Goal: Register for event/course

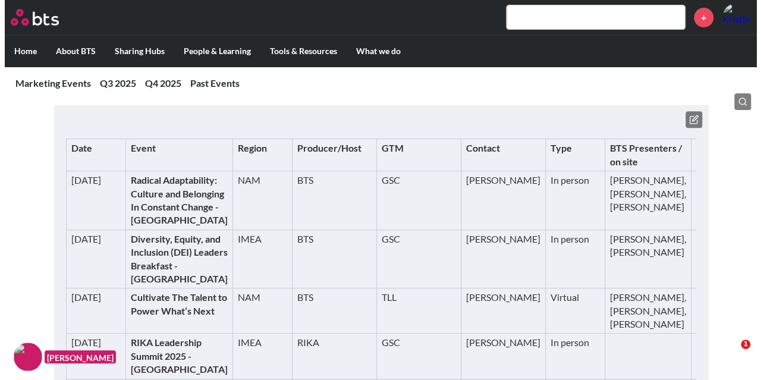
scroll to position [220, 0]
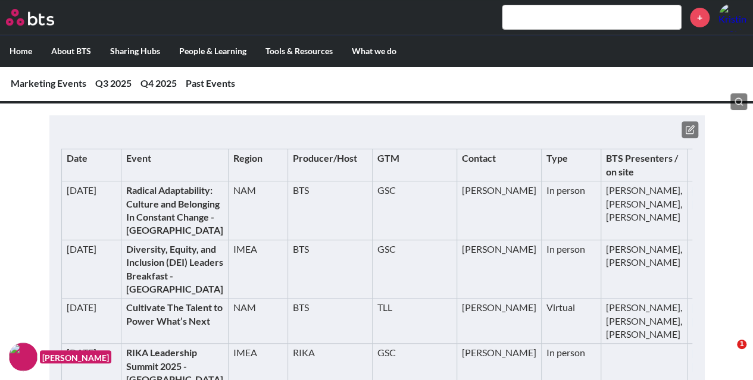
click at [689, 129] on icon at bounding box center [690, 130] width 10 height 10
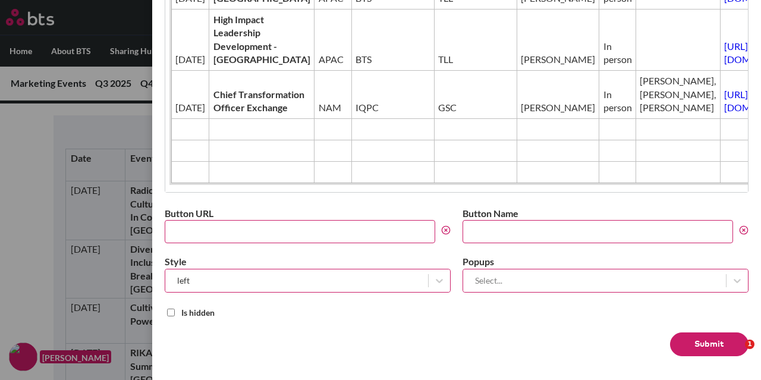
scroll to position [995, 0]
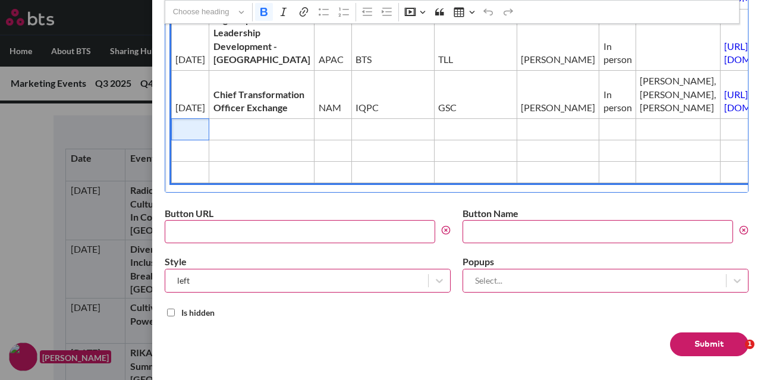
click at [190, 136] on span "Editor editing area: main" at bounding box center [190, 129] width 30 height 13
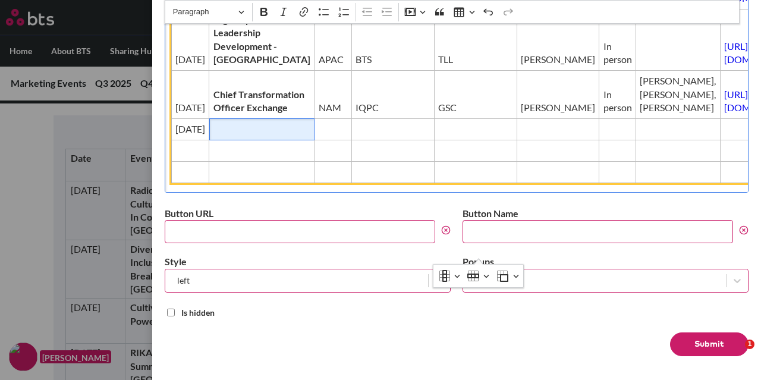
click at [237, 136] on span "Editor editing area: main" at bounding box center [262, 129] width 97 height 13
click at [318, 136] on span "Editor editing area: main" at bounding box center [333, 129] width 30 height 13
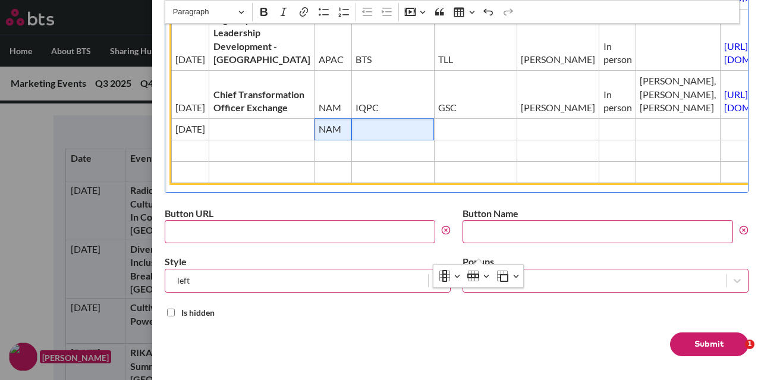
click at [356, 136] on span "Editor editing area: main" at bounding box center [393, 129] width 75 height 13
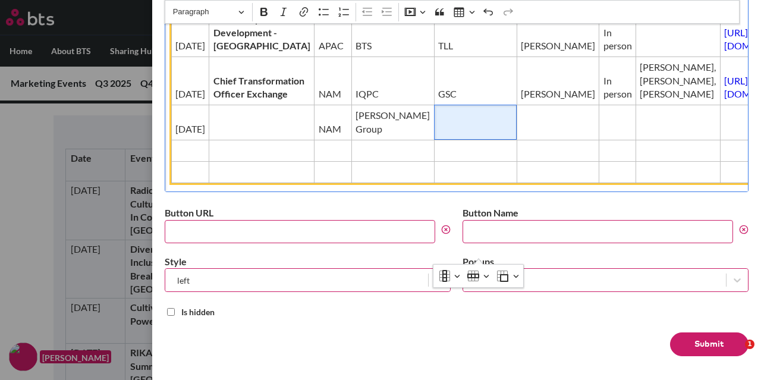
click at [434, 140] on td "Editor editing area: main" at bounding box center [475, 122] width 83 height 35
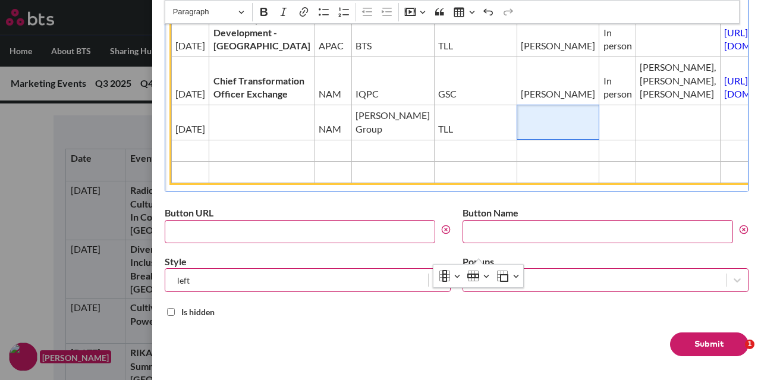
click at [521, 136] on span "Editor editing area: main" at bounding box center [558, 129] width 74 height 13
click at [603, 136] on span "Editor editing area: main" at bounding box center [617, 129] width 29 height 13
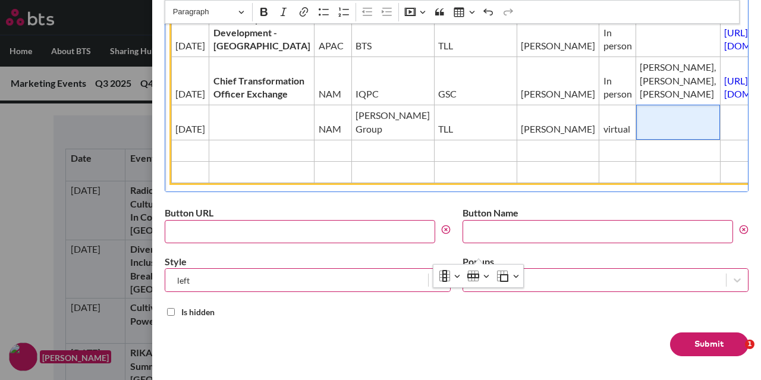
click at [640, 136] on span "Editor editing area: main" at bounding box center [678, 129] width 76 height 13
click at [640, 136] on span "[PERSON_NAME]" at bounding box center [678, 129] width 76 height 13
click at [725, 136] on span "Editor editing area: main" at bounding box center [765, 129] width 80 height 13
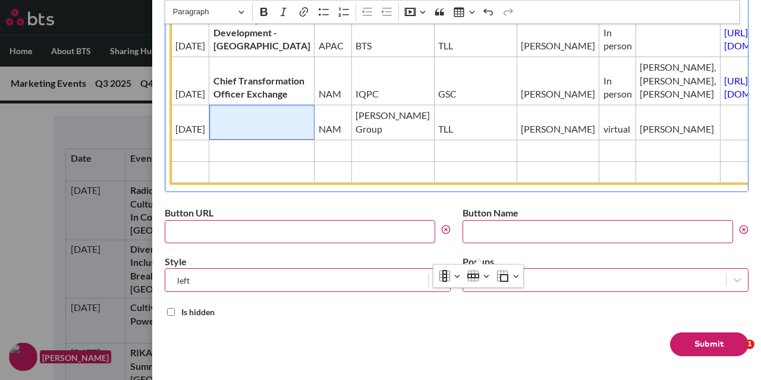
click at [250, 136] on span "Editor editing area: main" at bounding box center [262, 129] width 97 height 13
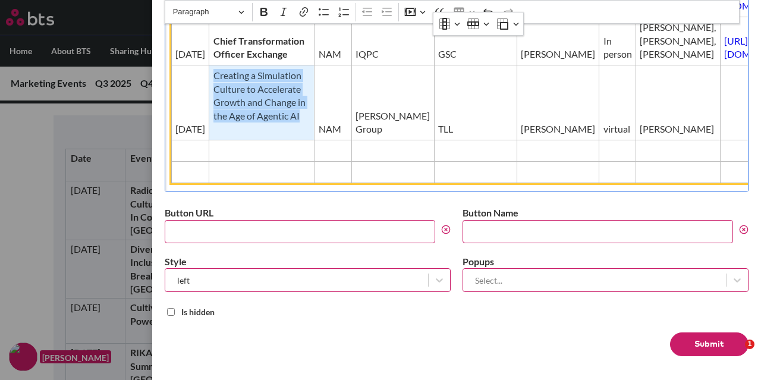
drag, startPoint x: 205, startPoint y: 189, endPoint x: 259, endPoint y: 290, distance: 115.0
click at [260, 136] on span "Creating a Simulation Culture to Accelerate Growth and Change in the Age of Age…" at bounding box center [262, 102] width 97 height 67
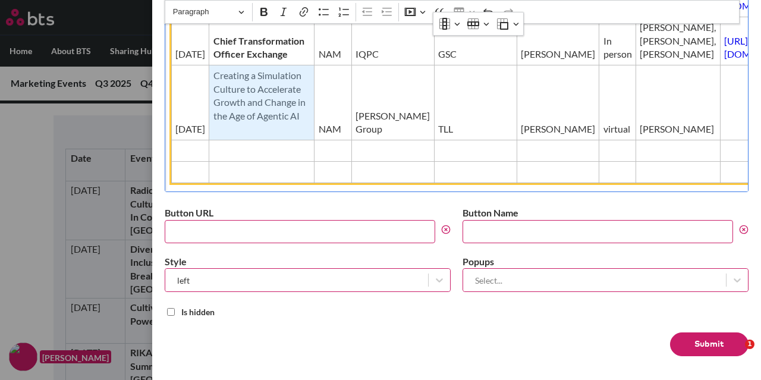
click at [258, 136] on span "Creating a Simulation Culture to Accelerate Growth and Change in the Age of Age…" at bounding box center [262, 102] width 97 height 67
drag, startPoint x: 243, startPoint y: 291, endPoint x: 211, endPoint y: 224, distance: 74.5
click at [214, 136] on span "Creating a Simulation Culture to Accelerate Growth and Change in the Age of Age…" at bounding box center [262, 102] width 97 height 67
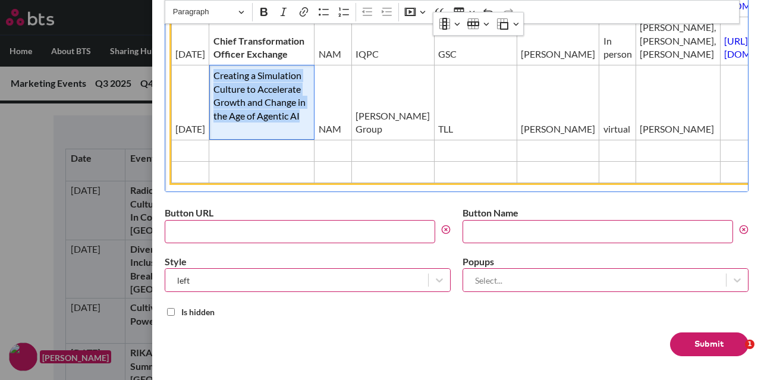
drag, startPoint x: 207, startPoint y: 193, endPoint x: 217, endPoint y: 283, distance: 89.7
click at [217, 136] on span "Creating a Simulation Culture to Accelerate Growth and Change in the Age of Age…" at bounding box center [262, 102] width 97 height 67
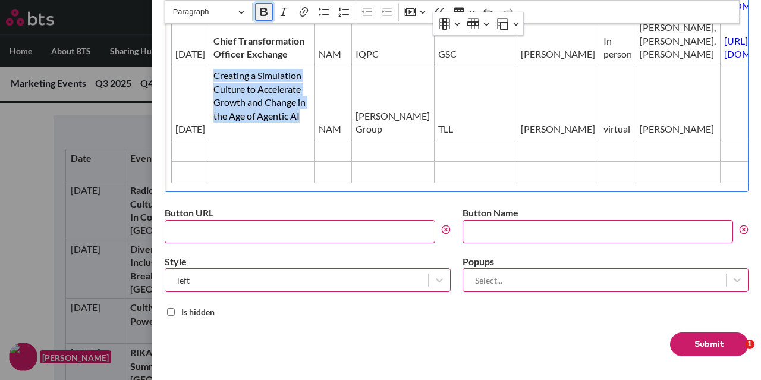
click at [258, 14] on icon "Editor toolbar" at bounding box center [264, 12] width 12 height 12
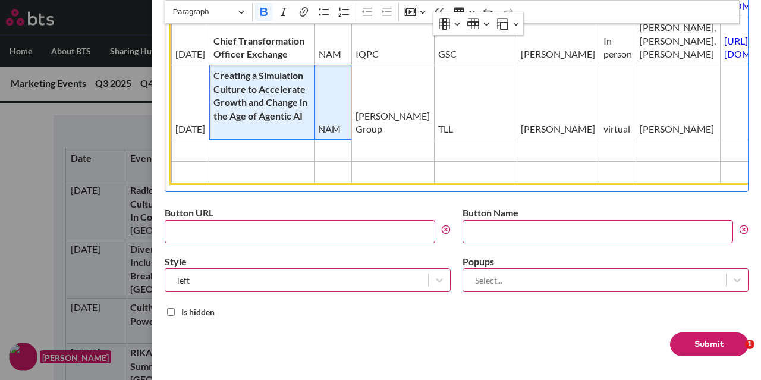
click at [315, 140] on td "NAM" at bounding box center [333, 102] width 37 height 75
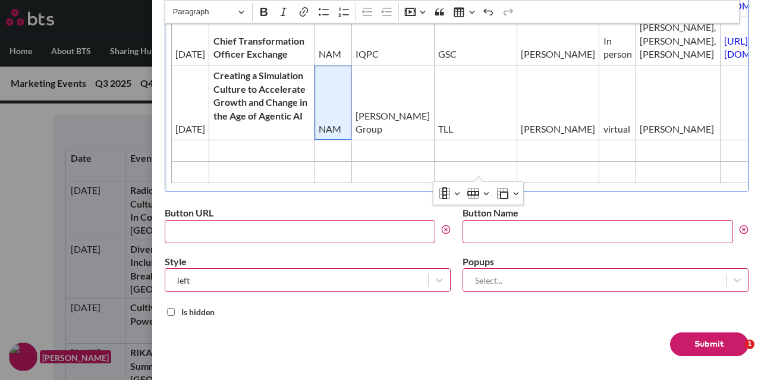
scroll to position [1171, 0]
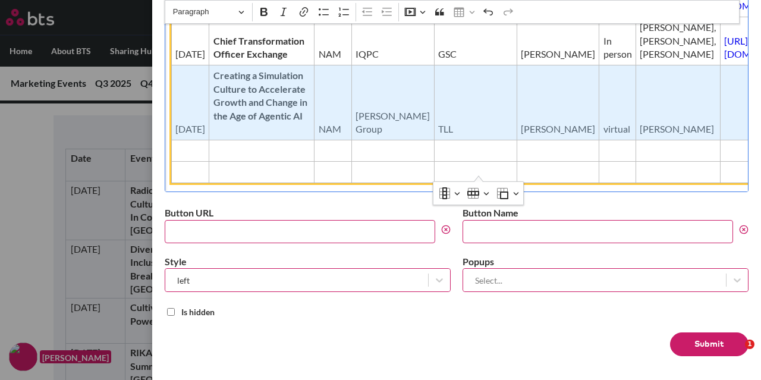
drag, startPoint x: 192, startPoint y: 59, endPoint x: 578, endPoint y: 111, distance: 390.2
click at [578, 111] on tr "[DATE] Creating a Simulation Culture to Accelerate Growth and Change in the Age…" at bounding box center [489, 102] width 637 height 75
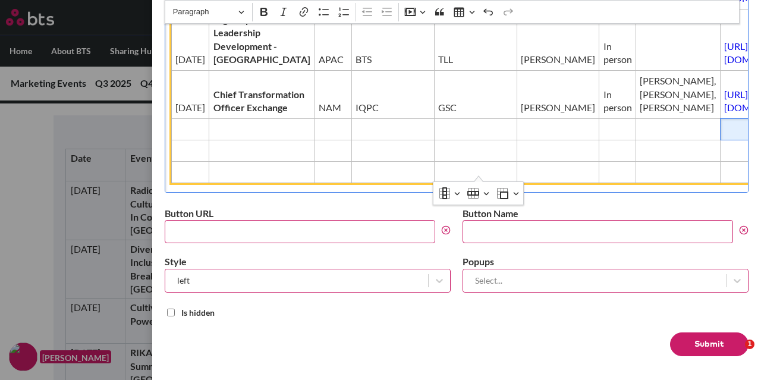
scroll to position [1065, 0]
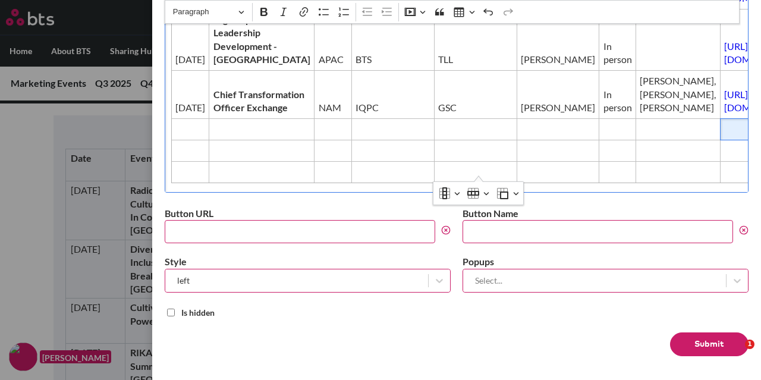
click at [703, 347] on button "Submit" at bounding box center [709, 345] width 79 height 24
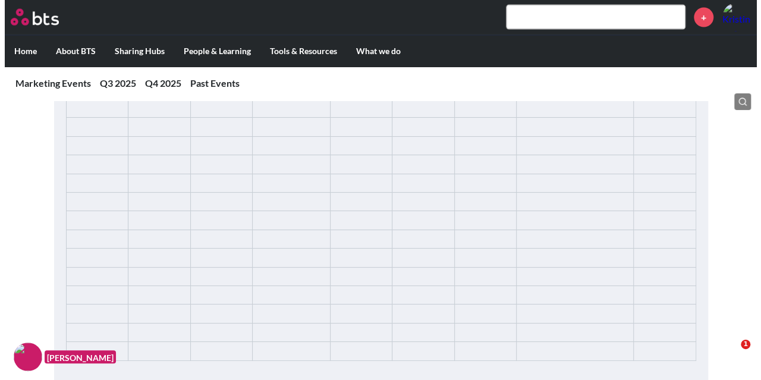
scroll to position [1314, 0]
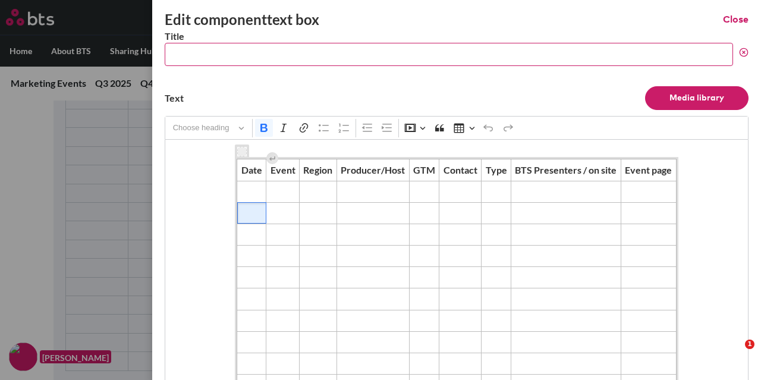
click at [243, 209] on span "Editor editing area: main" at bounding box center [252, 212] width 21 height 13
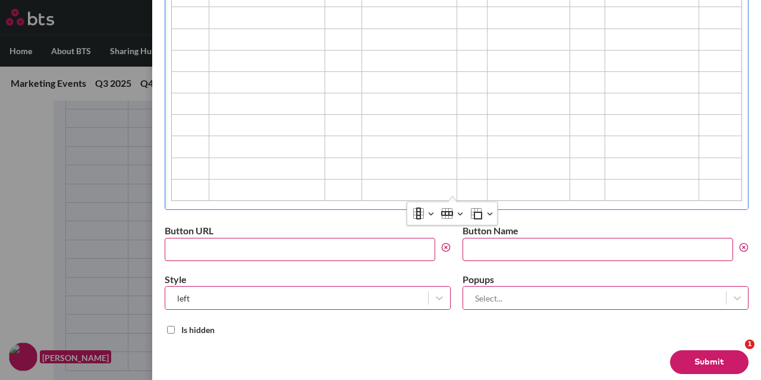
scroll to position [475, 0]
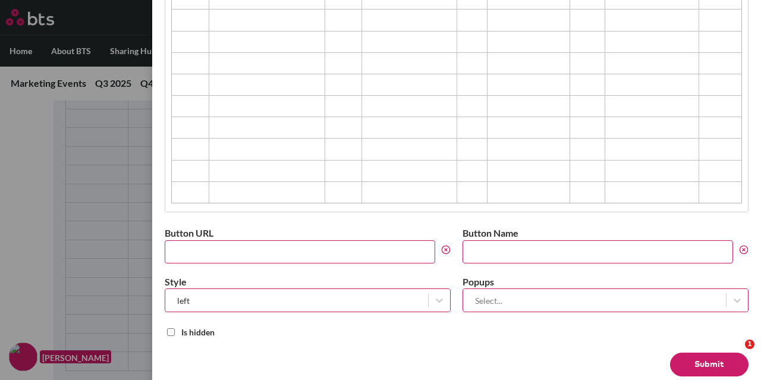
click at [694, 362] on button "Submit" at bounding box center [709, 365] width 79 height 24
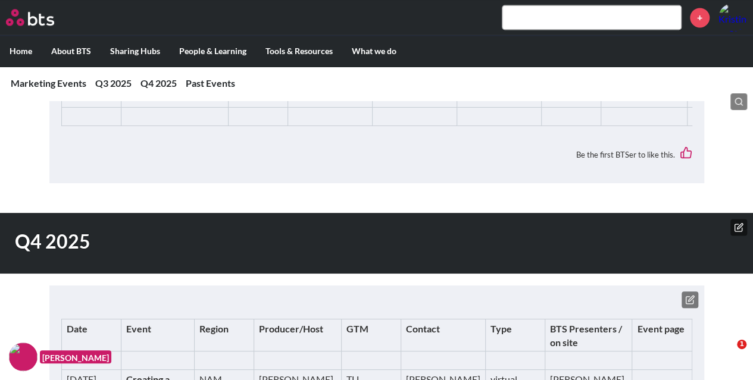
scroll to position [984, 0]
